Goal: Information Seeking & Learning: Find specific fact

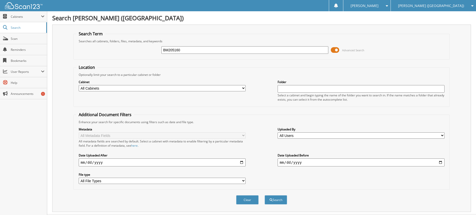
type input "BM205160"
click at [265, 195] on button "Search" at bounding box center [276, 199] width 23 height 9
drag, startPoint x: 186, startPoint y: 51, endPoint x: 2, endPoint y: 51, distance: 183.6
click at [67, 50] on div "Search Term Searches all cabinets, folders, files, metadata, and keywords BM205…" at bounding box center [261, 118] width 419 height 187
type input "[PERSON_NAME], S"
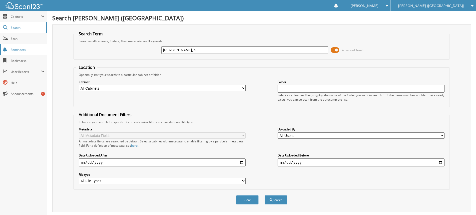
click at [265, 195] on button "Search" at bounding box center [276, 199] width 23 height 9
click at [196, 49] on input "MCINTOSH, S" at bounding box center [245, 50] width 167 height 8
type input "MCINTOSH, SAMANTHA"
click at [265, 195] on button "Search" at bounding box center [276, 199] width 23 height 9
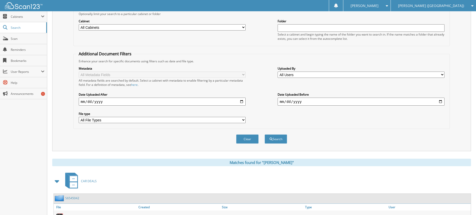
scroll to position [93, 0]
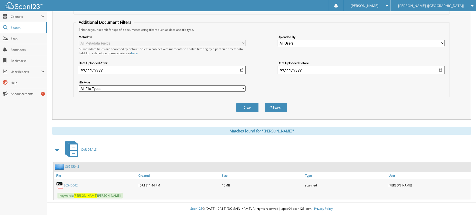
click at [68, 185] on link "S6545042" at bounding box center [71, 185] width 14 height 4
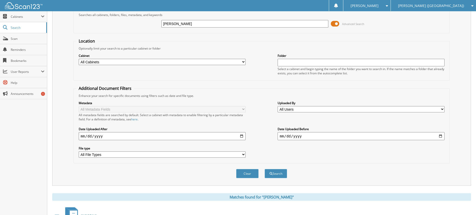
scroll to position [0, 0]
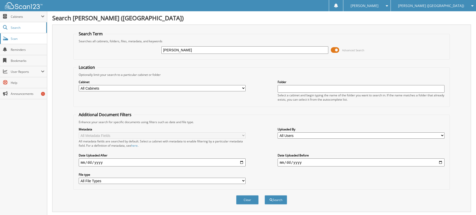
click at [19, 41] on span "Scan" at bounding box center [28, 39] width 34 height 4
